Goal: Task Accomplishment & Management: Use online tool/utility

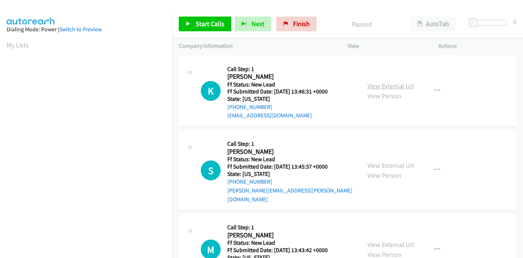
click at [384, 85] on link "View External Url" at bounding box center [390, 86] width 47 height 8
click at [403, 161] on link "View External Url" at bounding box center [390, 165] width 47 height 8
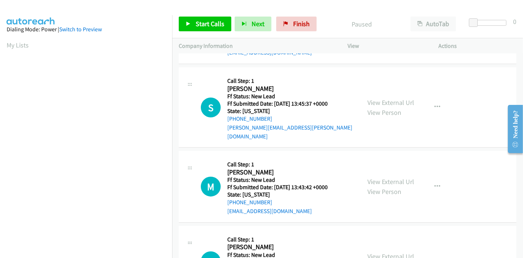
scroll to position [122, 0]
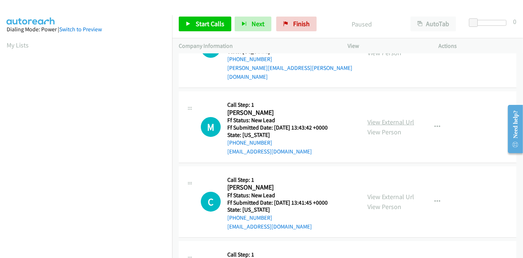
click at [385, 118] on link "View External Url" at bounding box center [390, 122] width 47 height 8
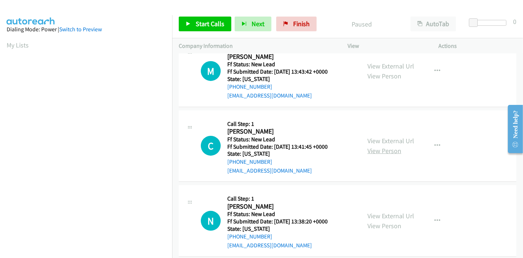
scroll to position [179, 0]
click at [385, 136] on link "View External Url" at bounding box center [390, 140] width 47 height 8
click at [395, 211] on link "View External Url" at bounding box center [390, 215] width 47 height 8
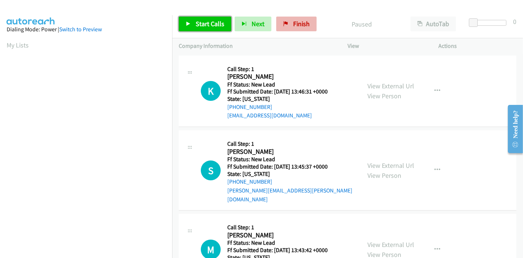
click at [189, 22] on icon at bounding box center [188, 24] width 5 height 5
click at [293, 26] on span "Finish" at bounding box center [301, 23] width 17 height 8
